Goal: Information Seeking & Learning: Learn about a topic

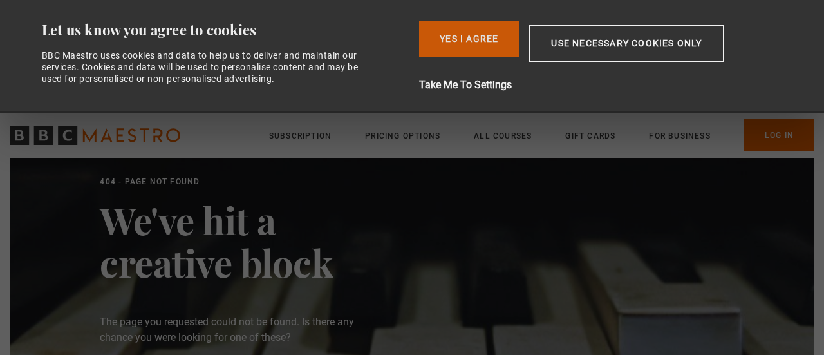
click at [443, 32] on button "Yes I Agree" at bounding box center [469, 39] width 100 height 36
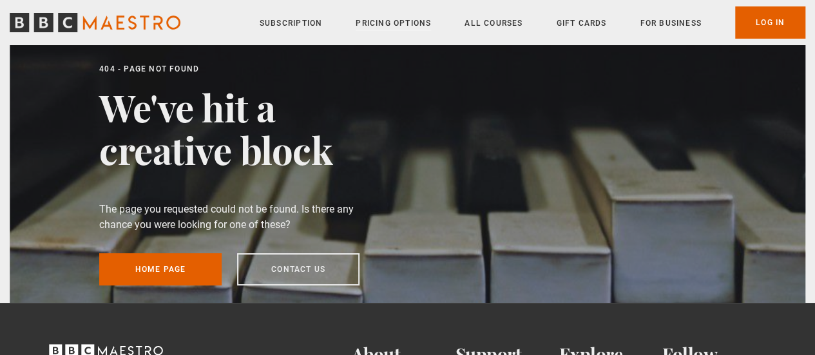
click at [393, 25] on link "Pricing Options" at bounding box center [392, 23] width 75 height 13
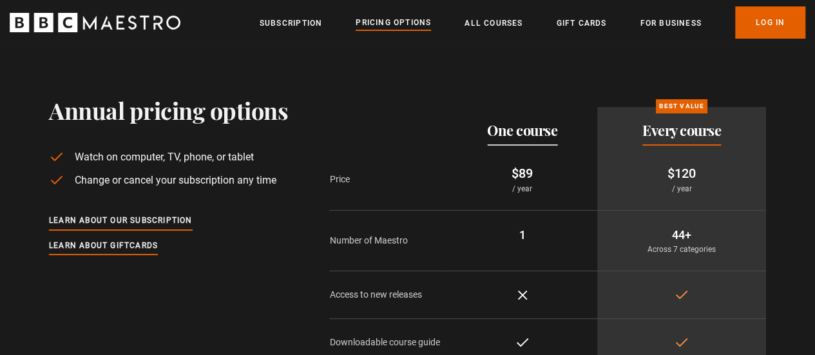
click at [148, 24] on icon "BBC Maestro" at bounding box center [95, 22] width 171 height 19
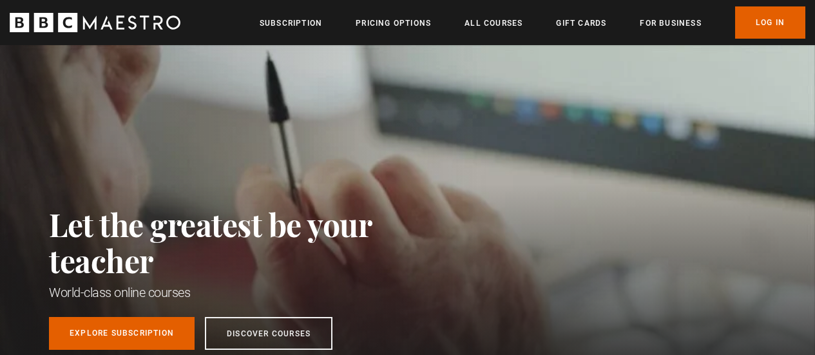
scroll to position [87, 0]
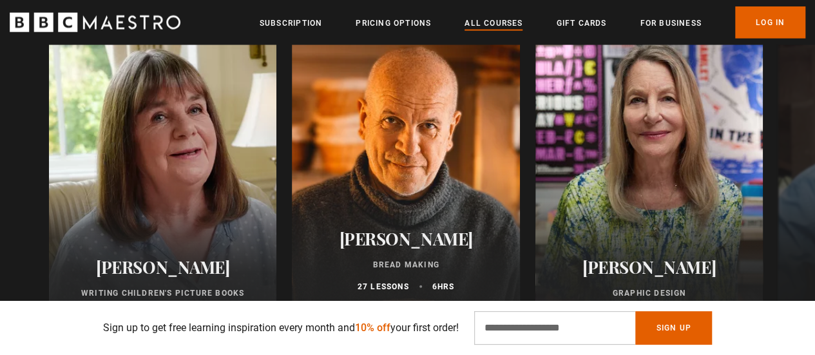
scroll to position [0, 164]
click at [497, 23] on link "All Courses" at bounding box center [493, 23] width 58 height 13
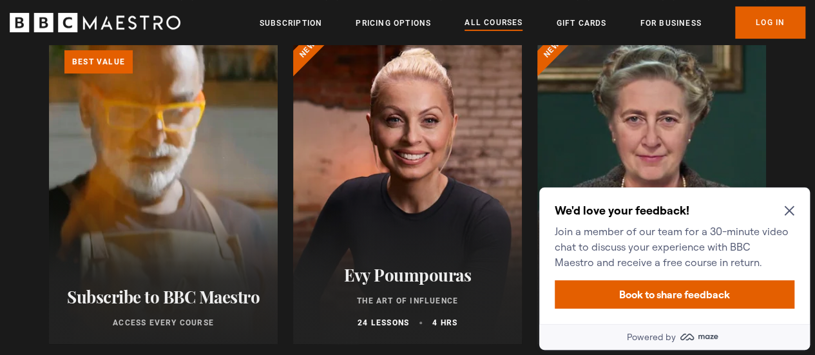
scroll to position [170, 0]
click at [789, 211] on icon "Close Maze Prompt" at bounding box center [789, 211] width 10 height 10
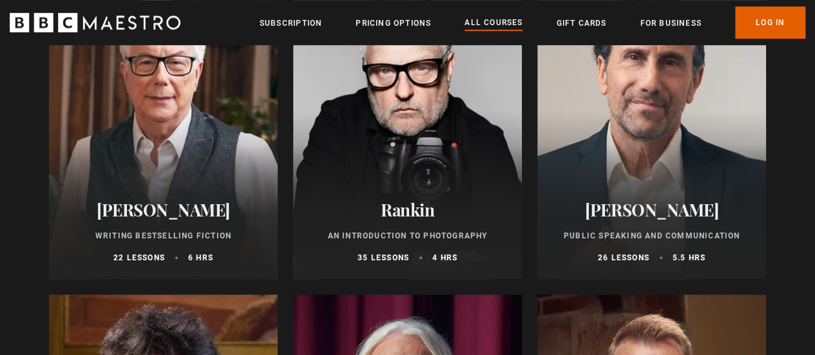
scroll to position [2830, 0]
click at [661, 156] on div at bounding box center [651, 124] width 229 height 309
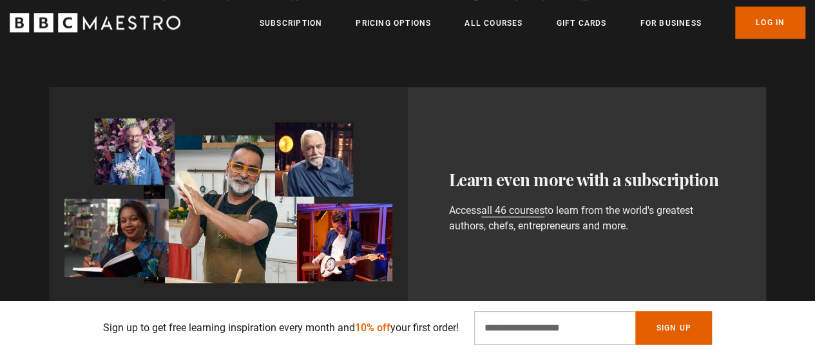
scroll to position [0, 491]
